Goal: Task Accomplishment & Management: Manage account settings

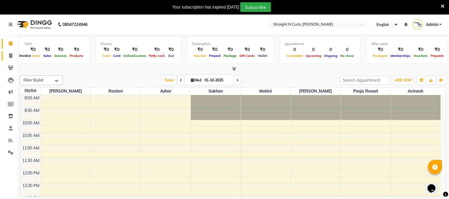
click at [11, 54] on icon at bounding box center [10, 55] width 3 height 4
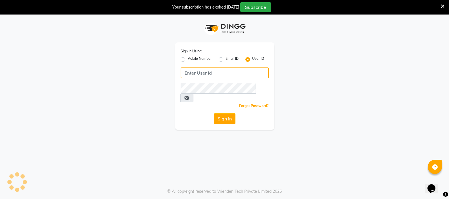
type input "9769017141"
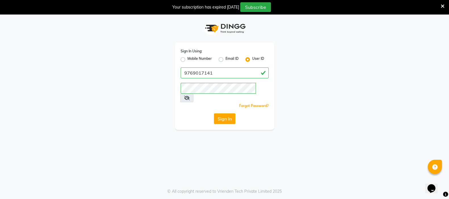
click at [443, 8] on icon at bounding box center [443, 6] width 4 height 5
